Goal: Task Accomplishment & Management: Use online tool/utility

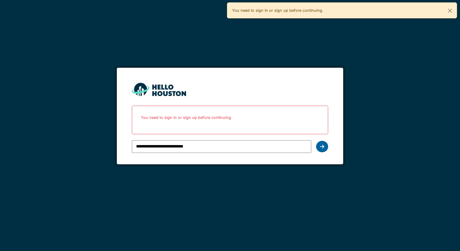
click at [320, 145] on div at bounding box center [322, 146] width 12 height 11
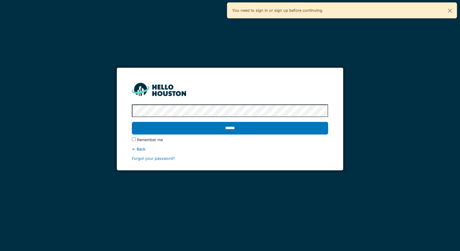
click at [190, 127] on input "******" at bounding box center [230, 128] width 196 height 13
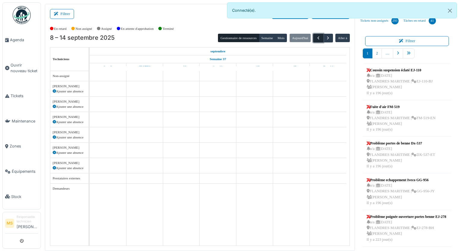
click at [318, 38] on span "button" at bounding box center [318, 38] width 5 height 5
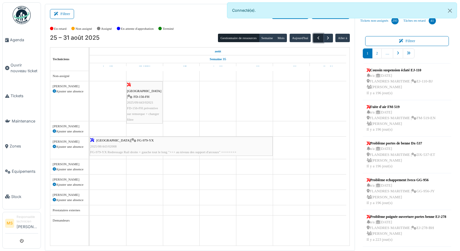
click at [318, 38] on span "button" at bounding box center [318, 38] width 5 height 5
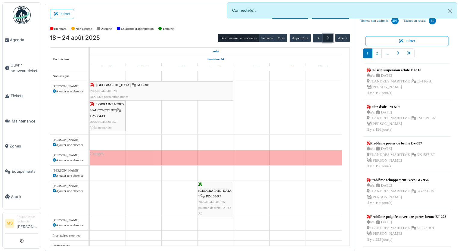
click at [326, 40] on span "button" at bounding box center [328, 38] width 5 height 5
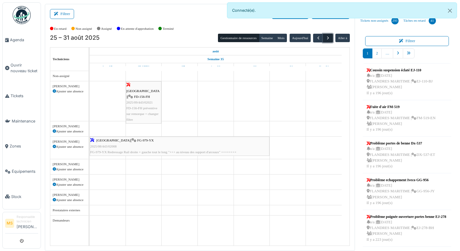
click at [326, 40] on span "button" at bounding box center [328, 38] width 5 height 5
